Goal: Check status

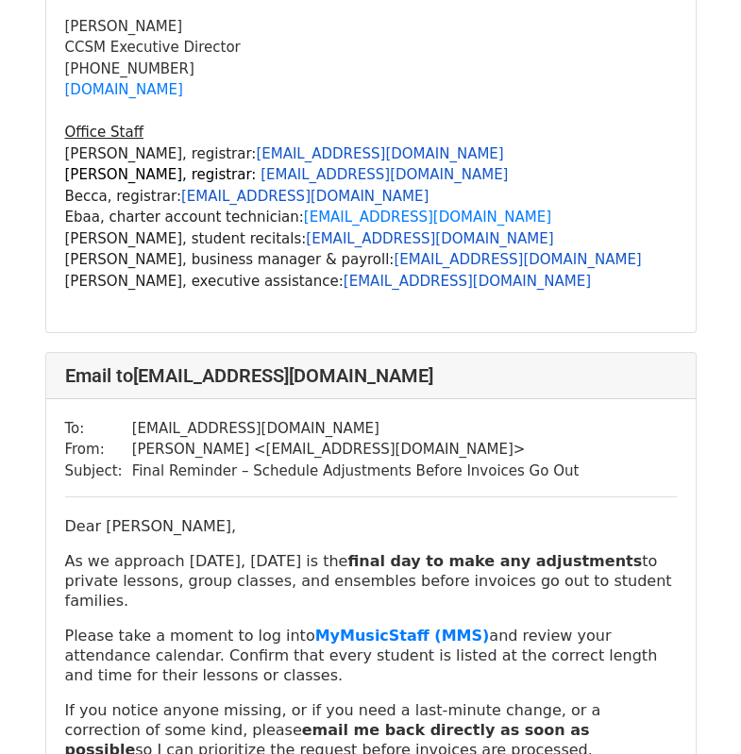
scroll to position [37950, 0]
